Goal: Information Seeking & Learning: Learn about a topic

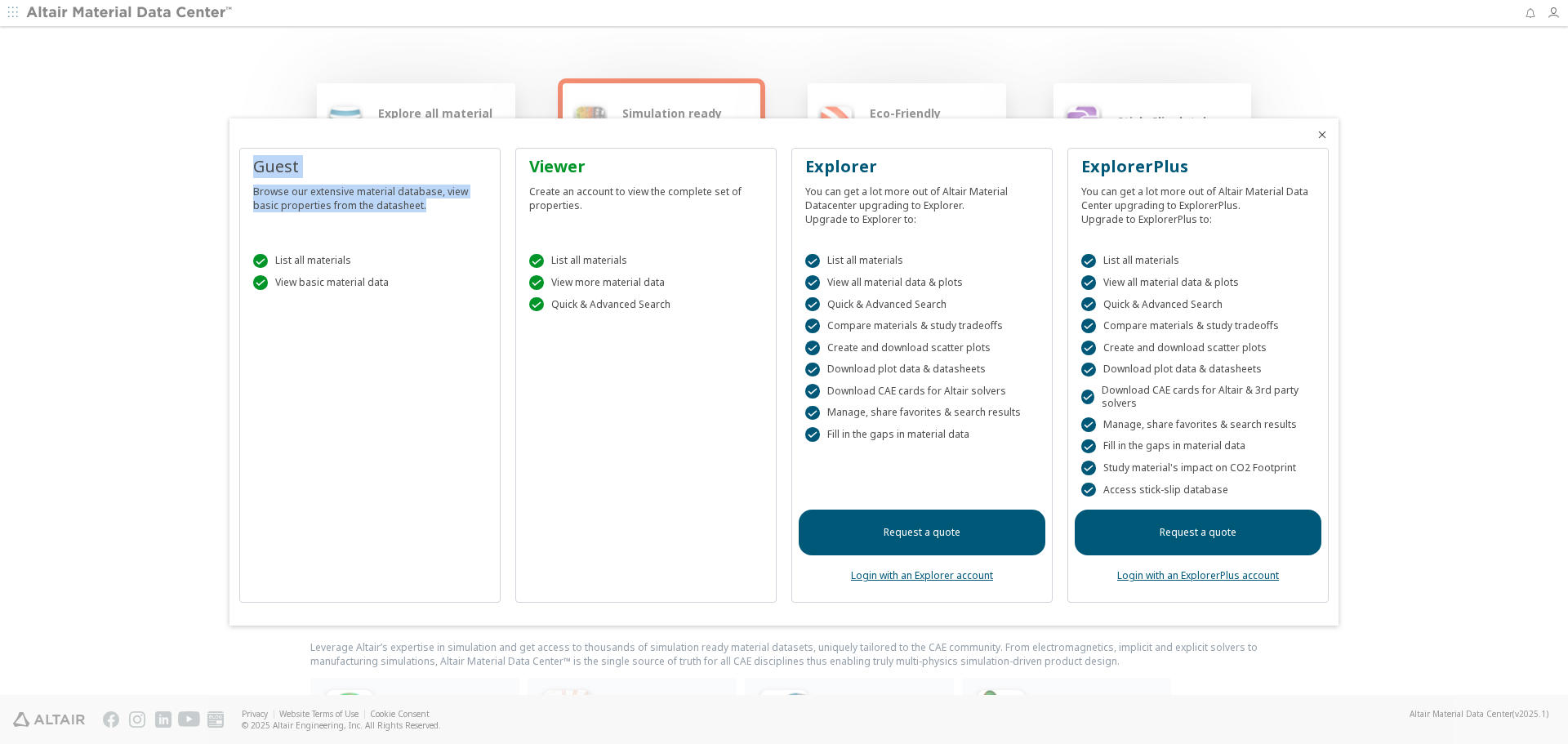
drag, startPoint x: 274, startPoint y: 168, endPoint x: 449, endPoint y: 199, distance: 177.7
click at [449, 199] on div "Guest Browse our extensive material database, view basic properties from the da…" at bounding box center [369, 375] width 261 height 455
click at [531, 164] on div "Viewer" at bounding box center [646, 166] width 233 height 23
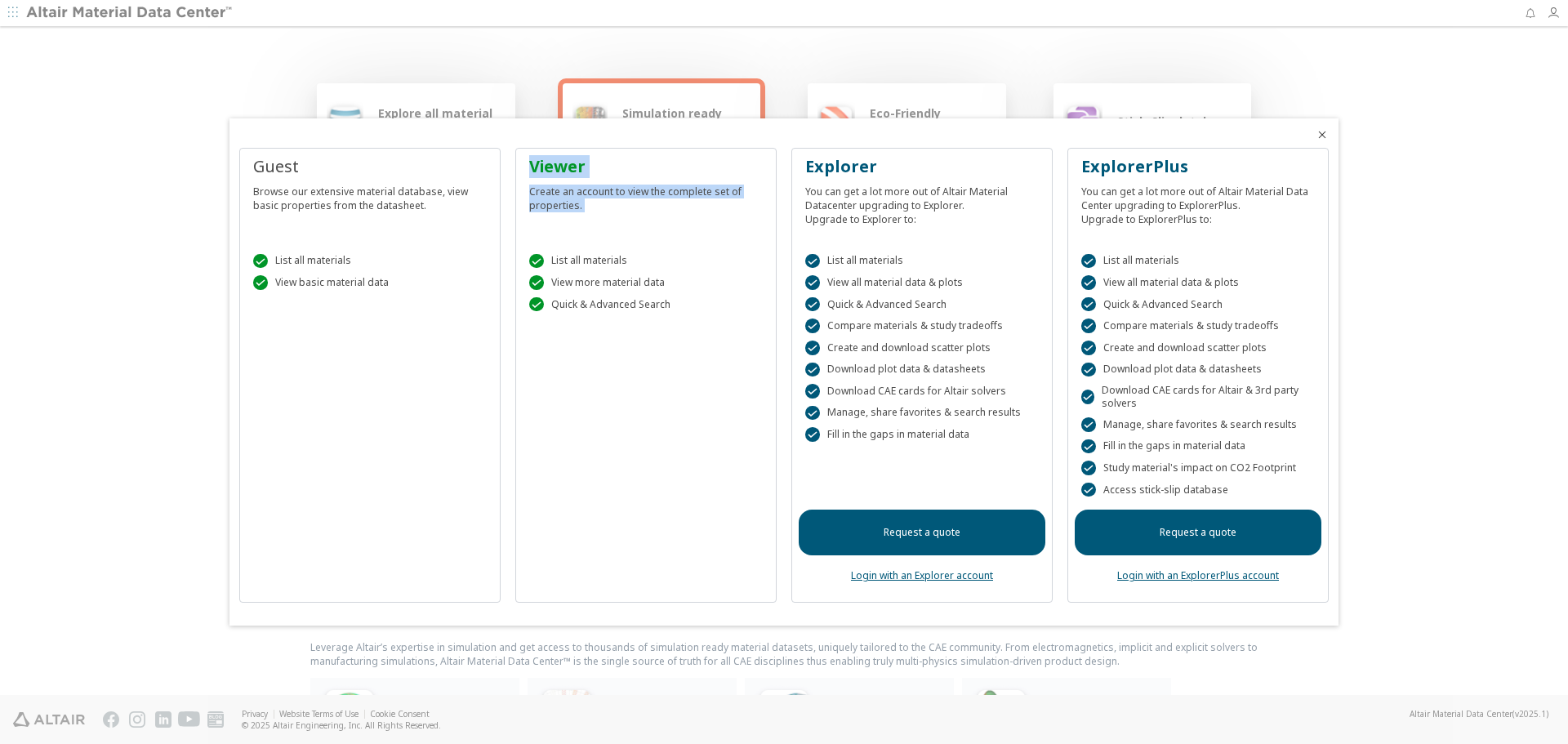
drag, startPoint x: 530, startPoint y: 164, endPoint x: 642, endPoint y: 205, distance: 119.3
click at [642, 205] on div "Viewer Create an account to view the complete set of properties." at bounding box center [646, 194] width 247 height 78
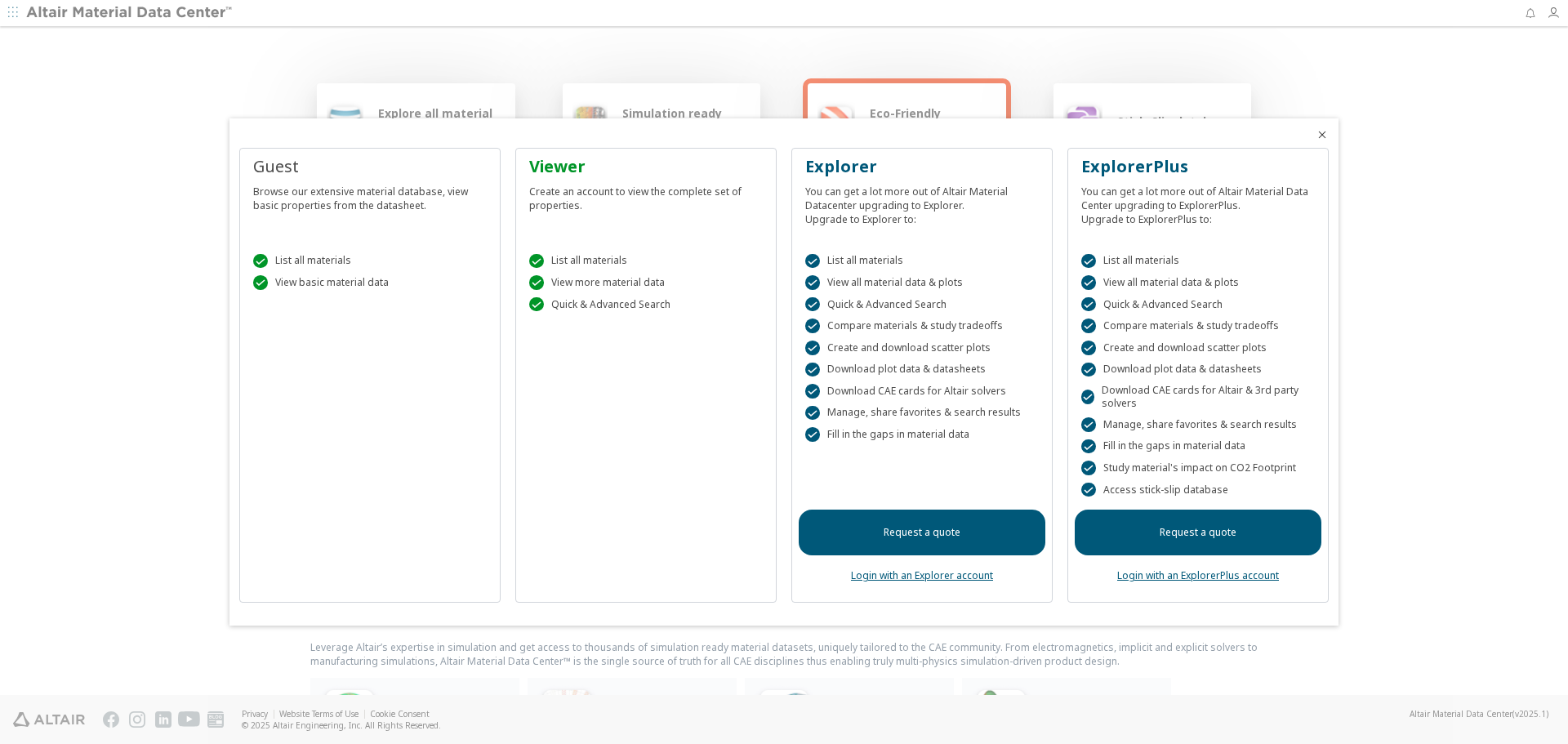
click at [873, 189] on div "You can get a lot more out of Altair Material Datacenter upgrading to Explorer.…" at bounding box center [922, 202] width 233 height 49
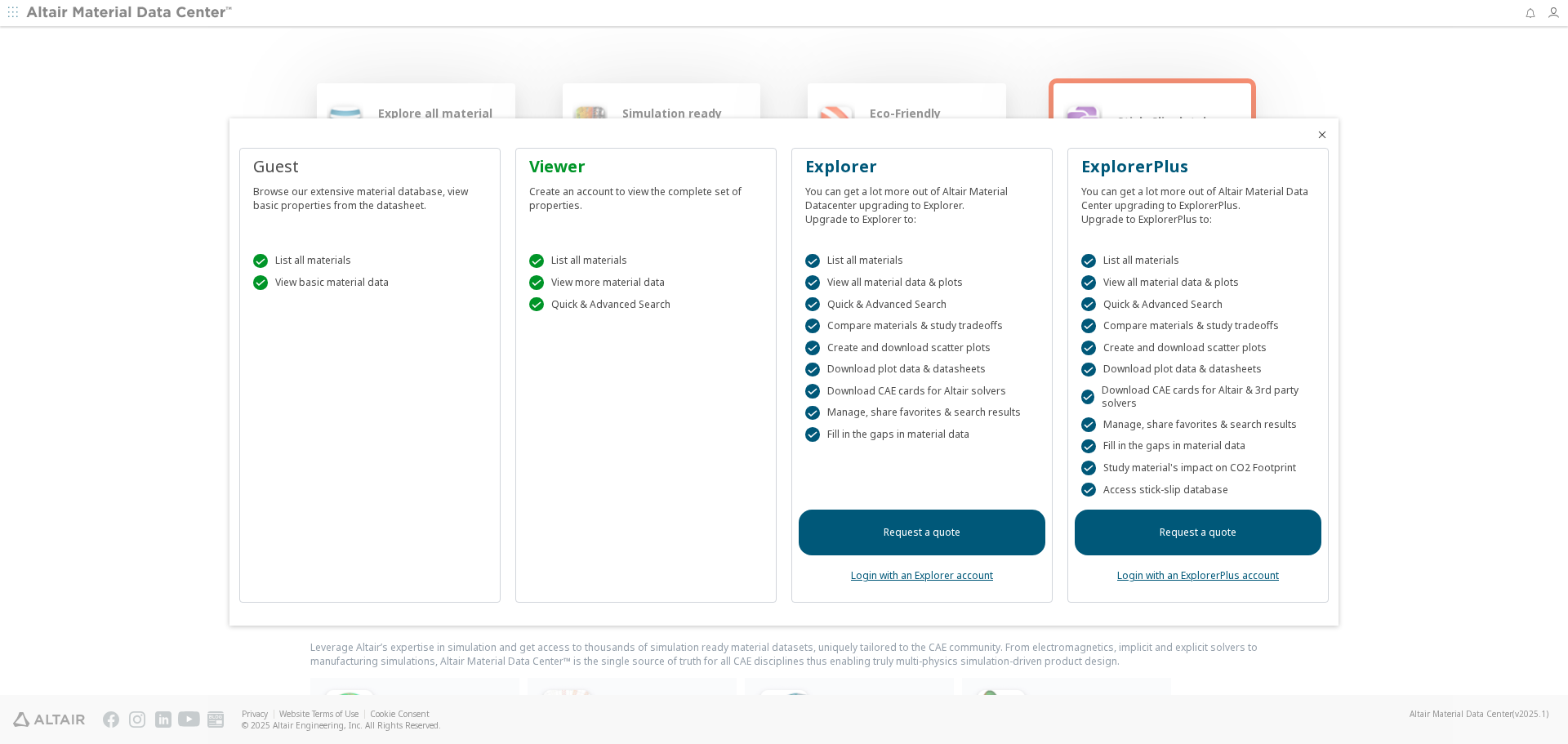
drag, startPoint x: 1324, startPoint y: 136, endPoint x: 300, endPoint y: 191, distance: 1025.5
click at [301, 189] on div "Guest Browse our extensive material database, view basic properties from the da…" at bounding box center [784, 372] width 1109 height 508
click at [545, 176] on div "Viewer" at bounding box center [646, 166] width 233 height 23
click at [1326, 140] on icon "Close" at bounding box center [1321, 134] width 13 height 13
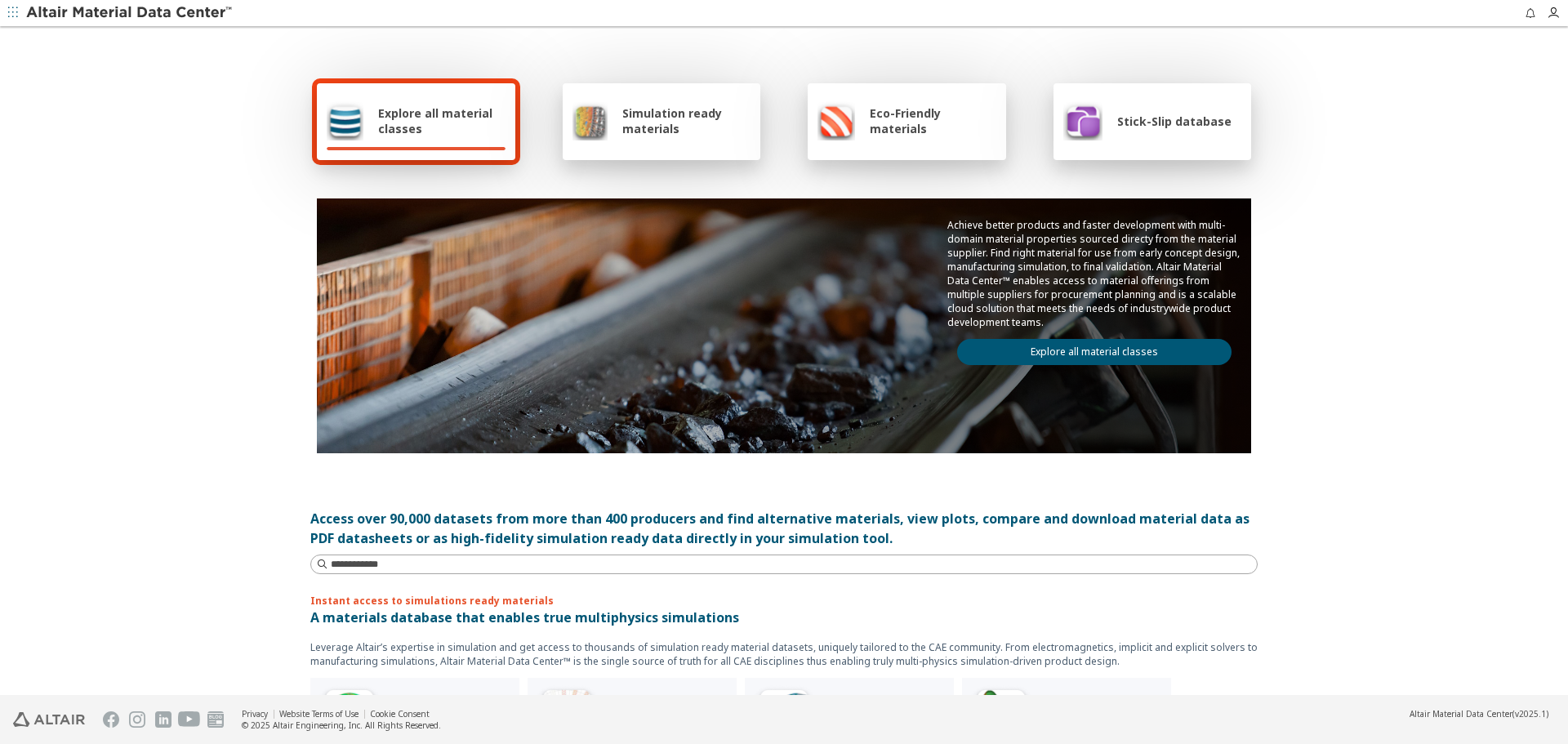
click at [655, 123] on span "Simulation ready materials" at bounding box center [686, 121] width 129 height 31
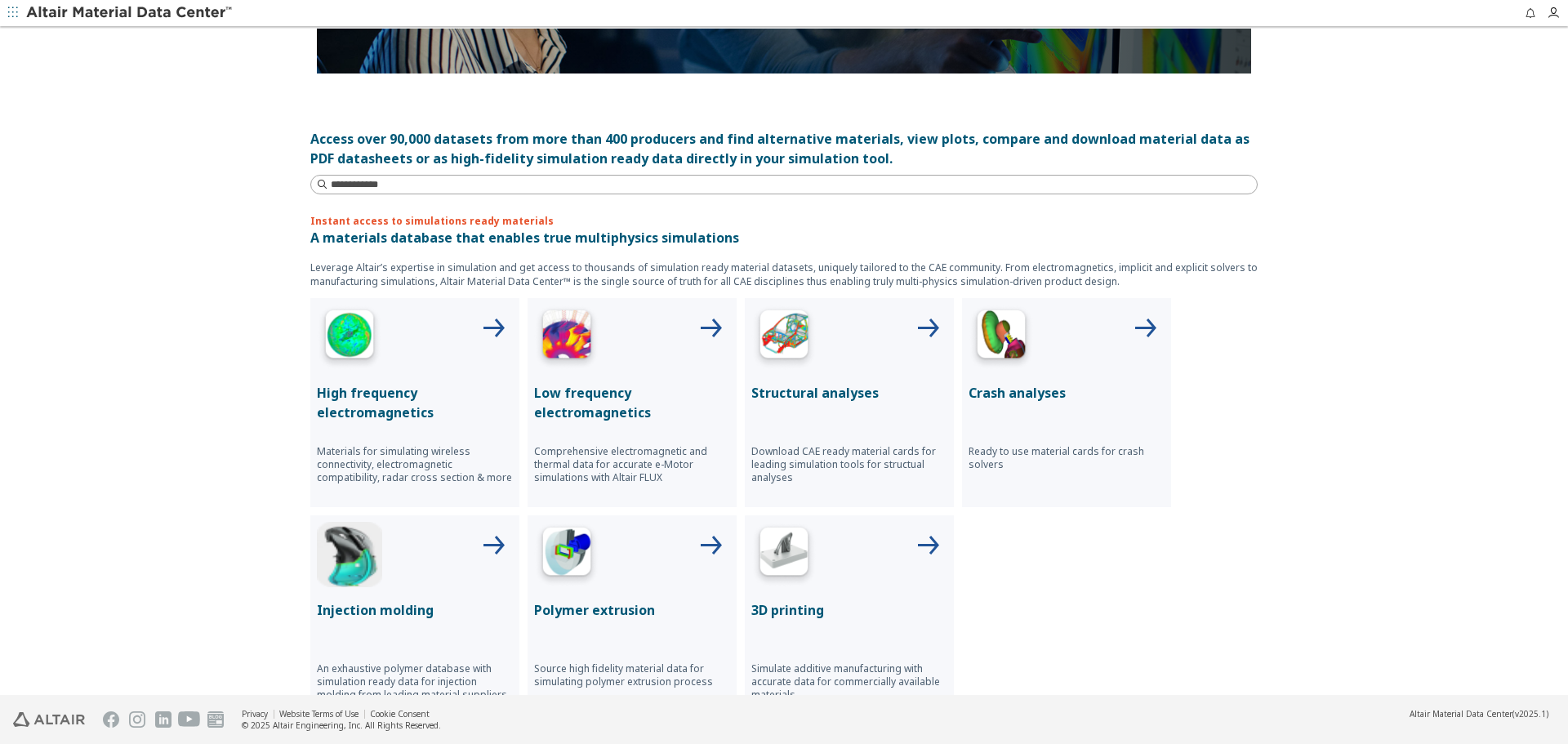
scroll to position [327, 0]
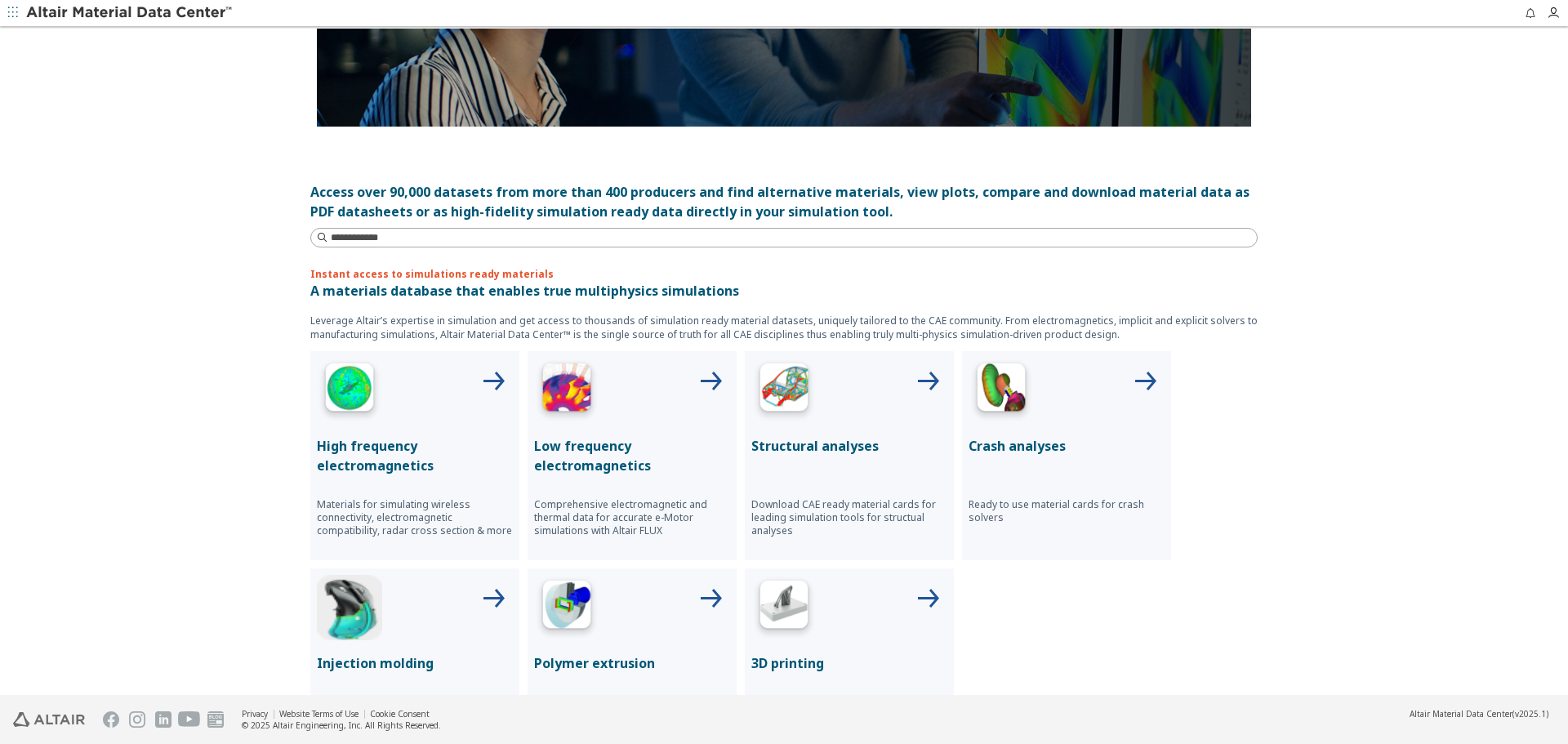
click at [877, 409] on div at bounding box center [850, 390] width 196 height 66
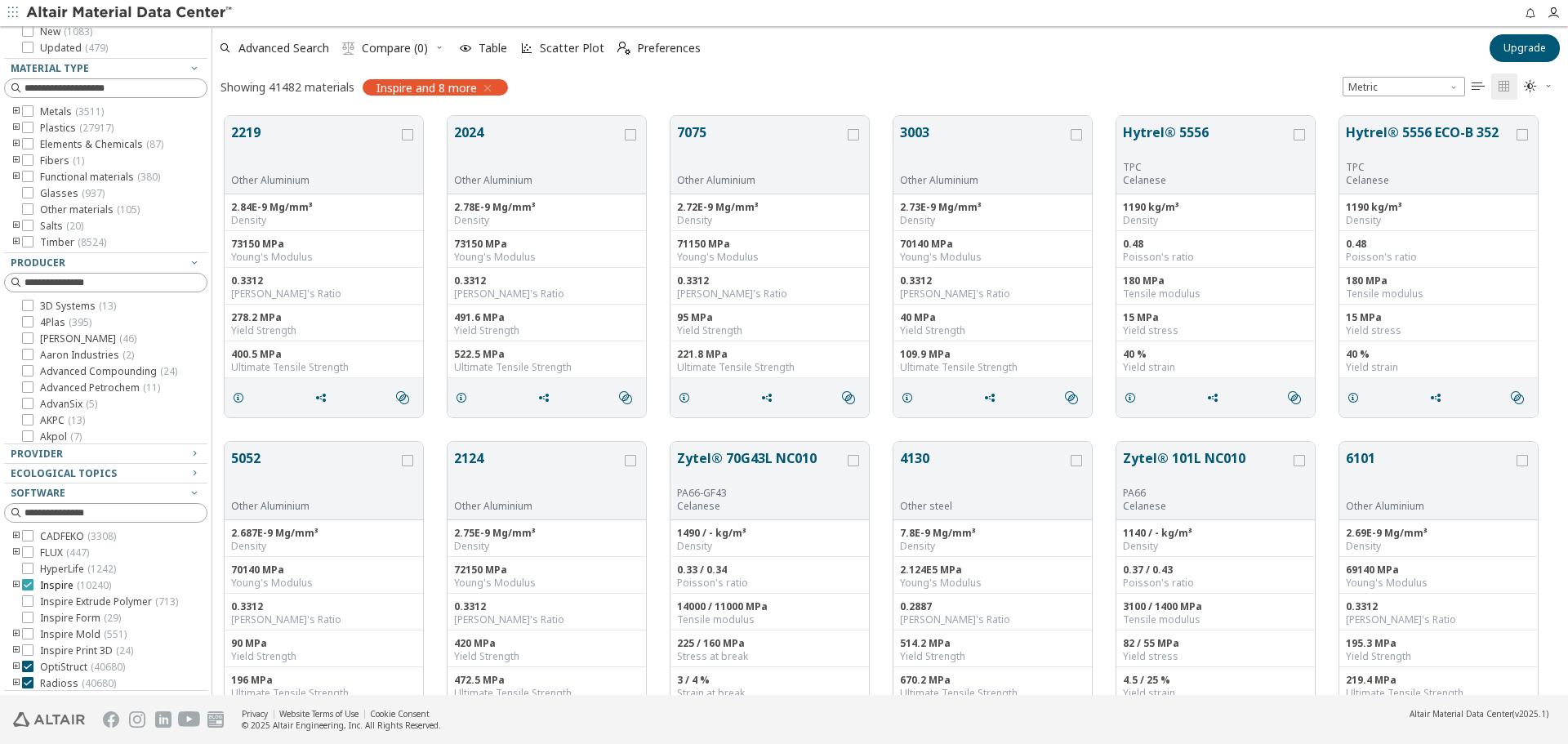
click at [31, 583] on icon at bounding box center [27, 584] width 11 height 11
click at [30, 623] on icon at bounding box center [27, 617] width 11 height 11
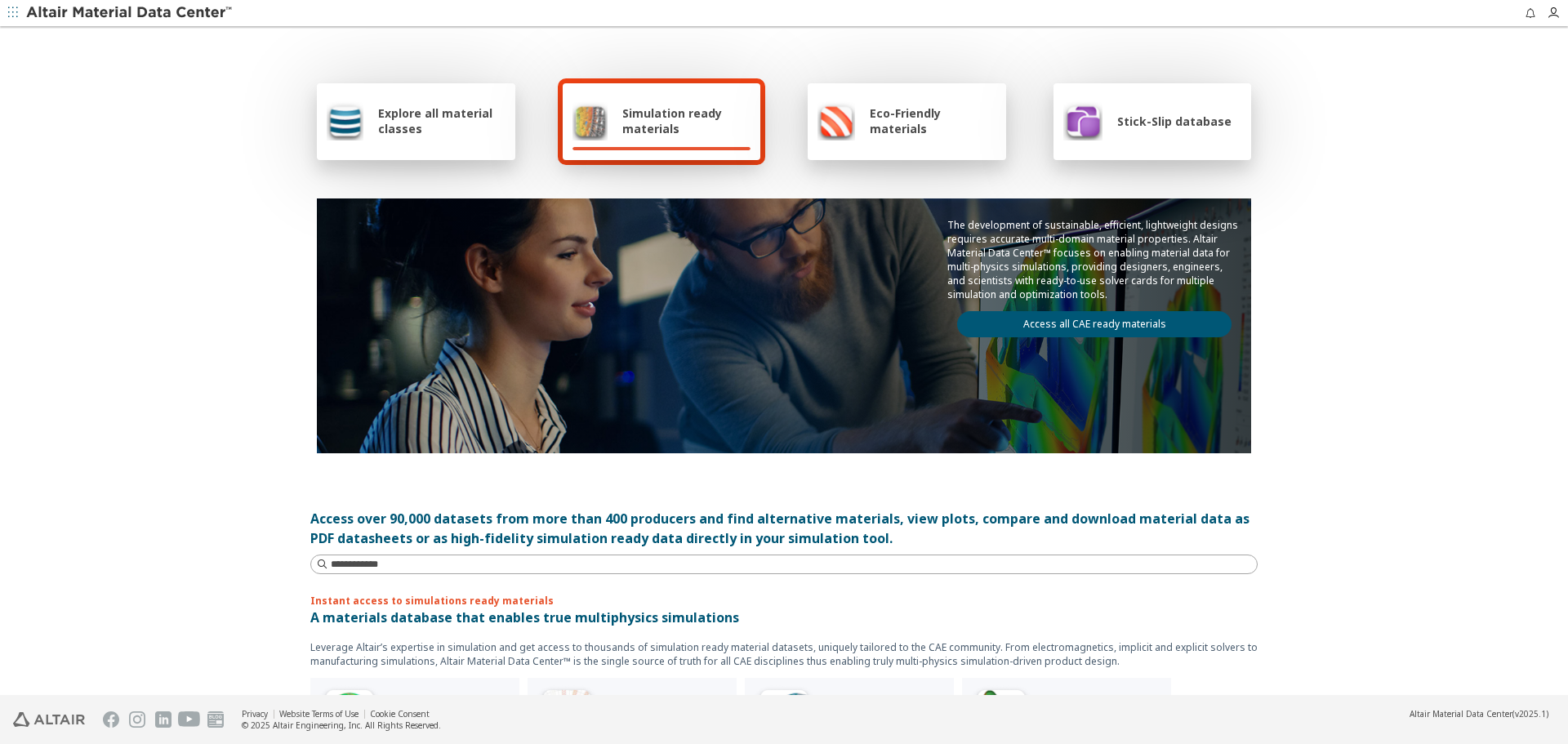
click at [409, 126] on span "Explore all material classes" at bounding box center [442, 121] width 128 height 31
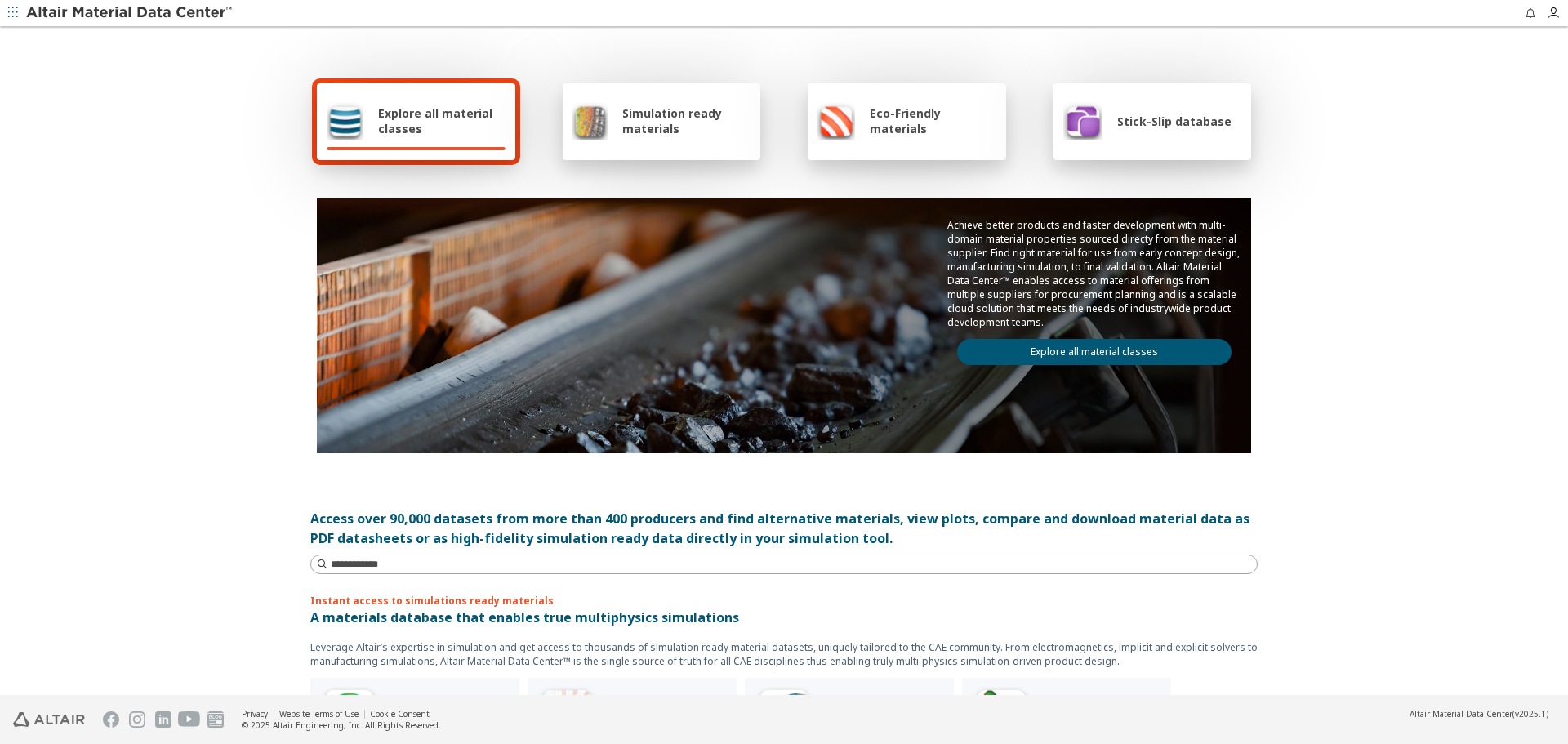
click at [622, 121] on span "Simulation ready materials" at bounding box center [686, 121] width 129 height 31
